Goal: Information Seeking & Learning: Learn about a topic

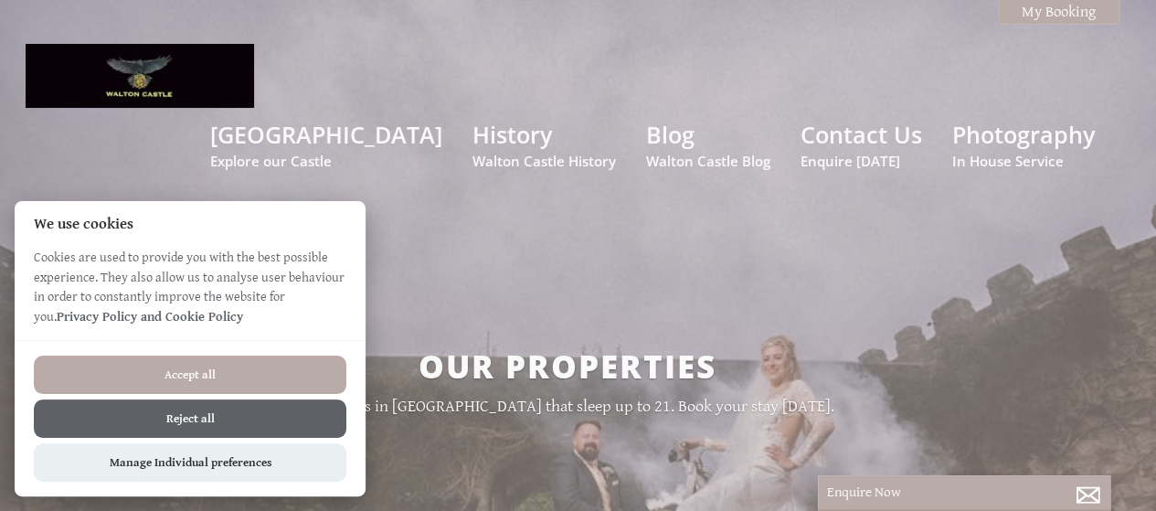
scroll to position [731, 0]
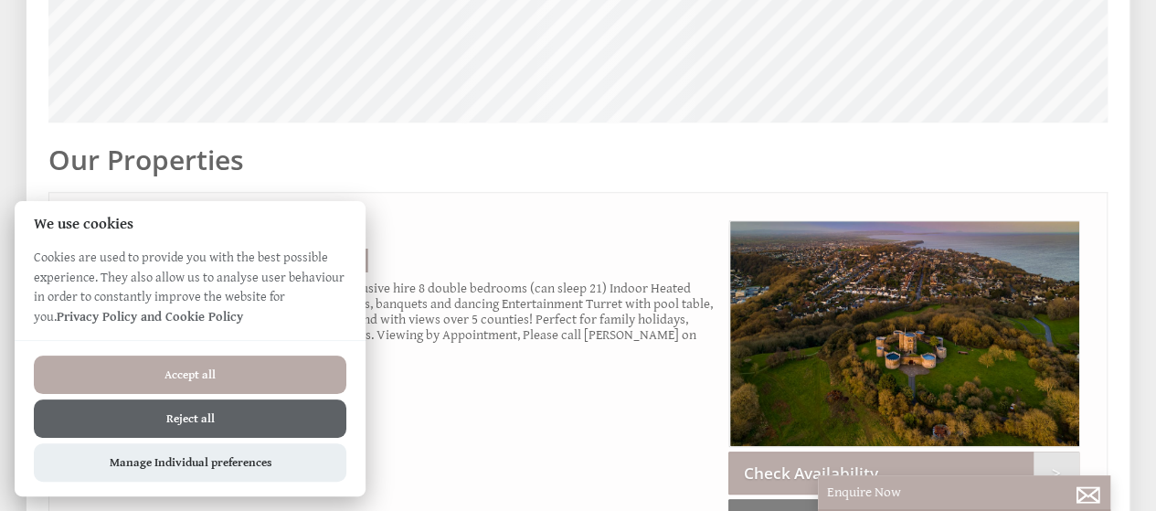
click at [179, 363] on button "Accept all" at bounding box center [190, 375] width 313 height 38
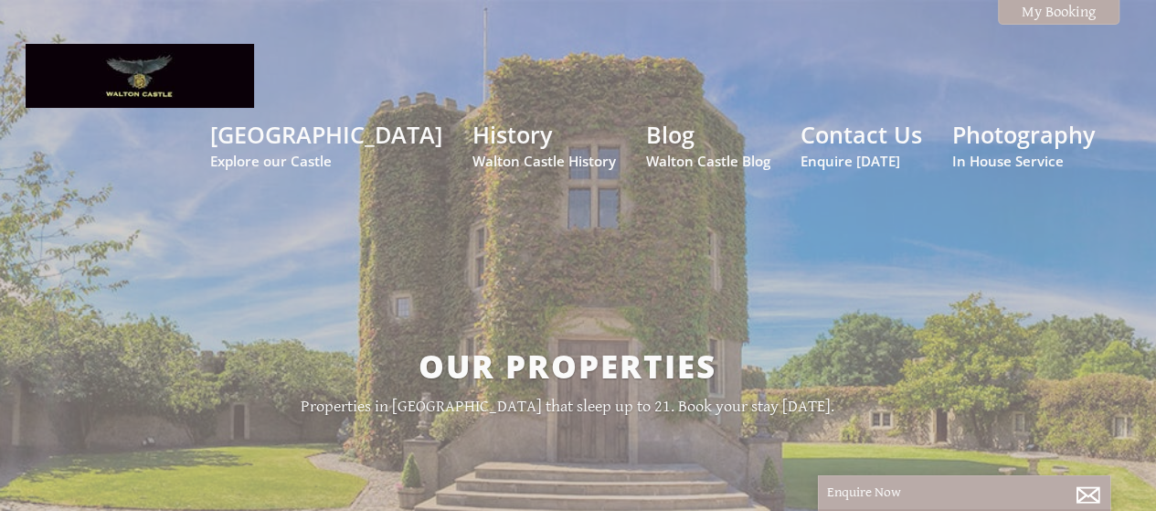
click at [647, 246] on div "Our Properties Properties in North Somerset that sleep up to 21. Book your stay…" at bounding box center [567, 380] width 1083 height 398
click at [336, 119] on link "Walton Castle Explore our Castle" at bounding box center [326, 144] width 232 height 51
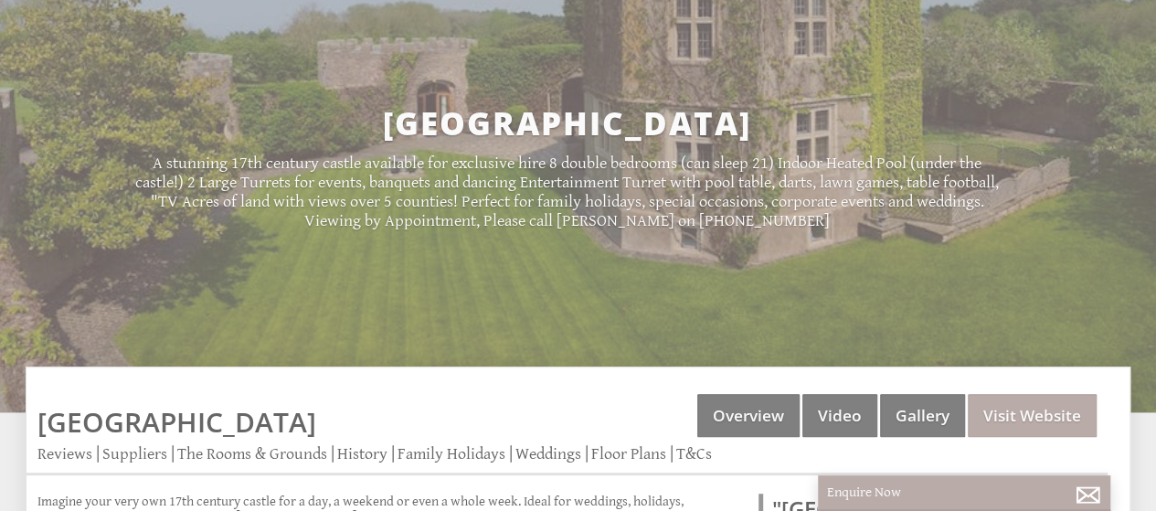
scroll to position [487, 0]
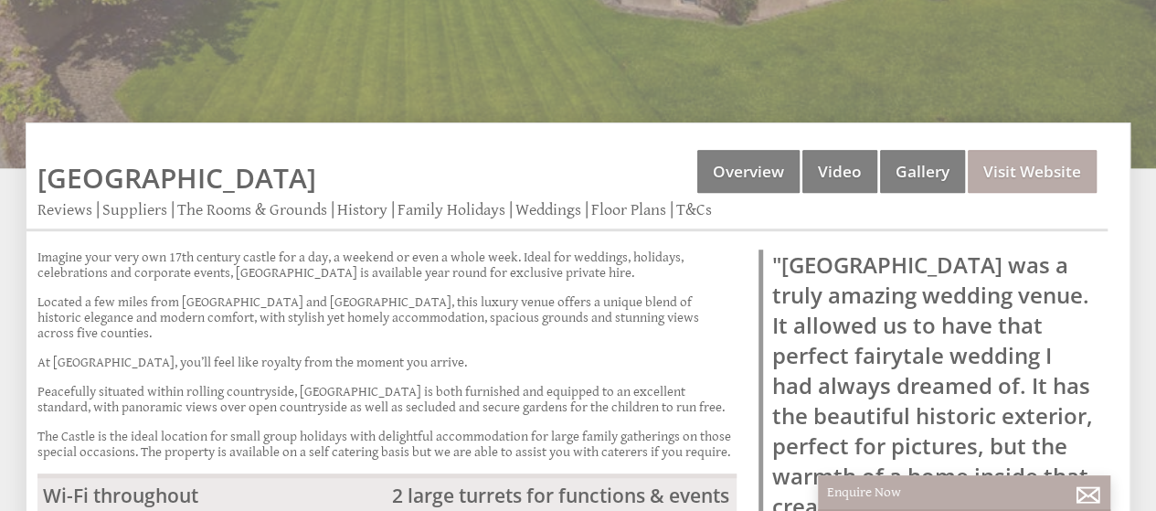
click at [936, 150] on link "Gallery" at bounding box center [922, 171] width 85 height 43
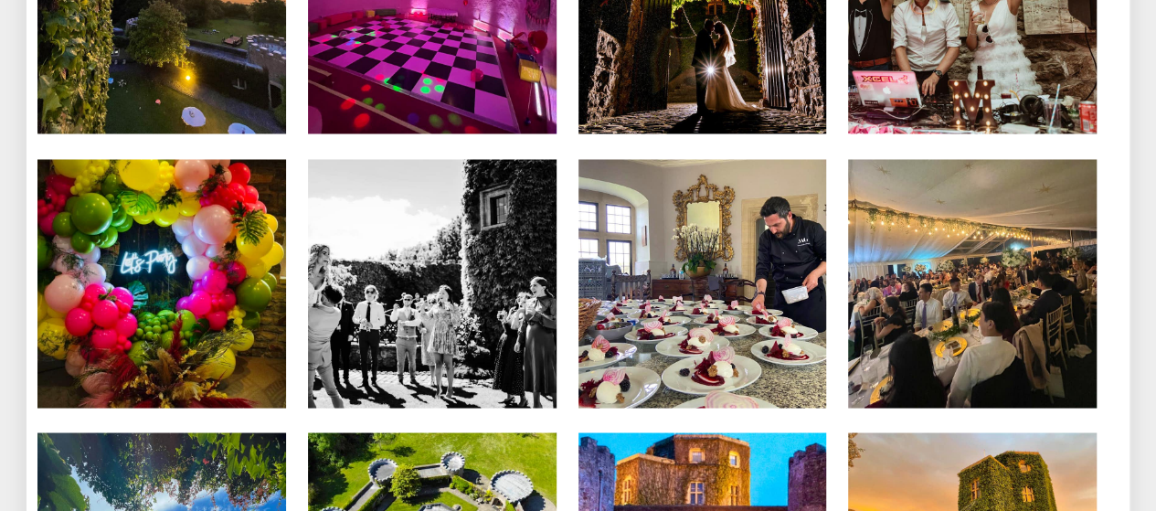
scroll to position [5698, 0]
